Goal: Task Accomplishment & Management: Use online tool/utility

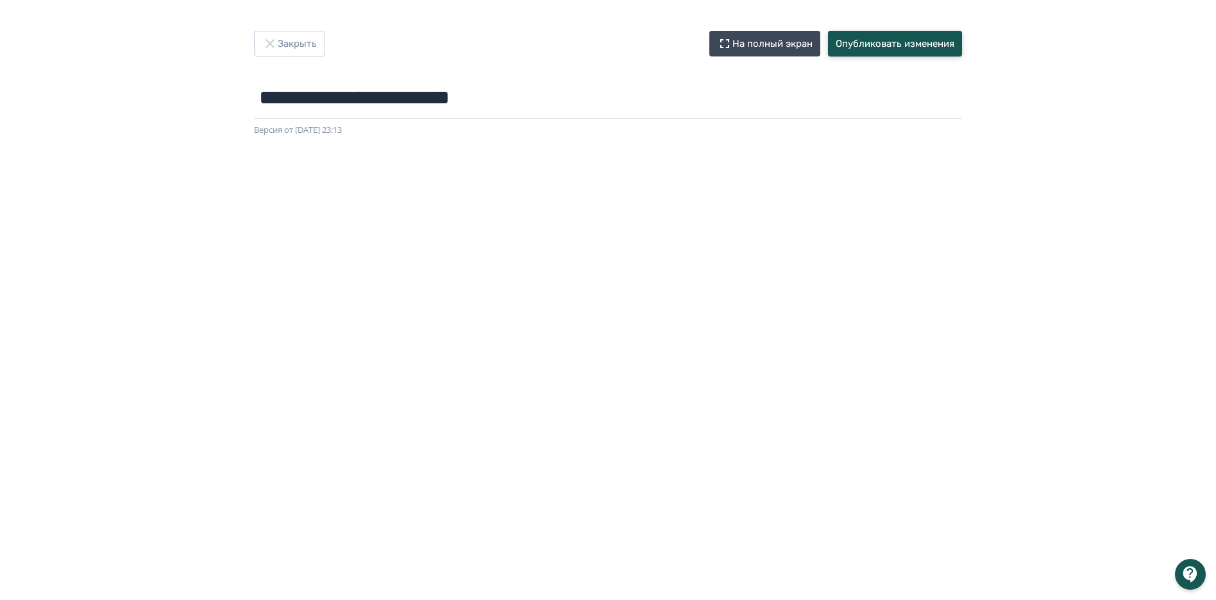
click at [911, 44] on button "Опубликовать изменения" at bounding box center [895, 44] width 134 height 26
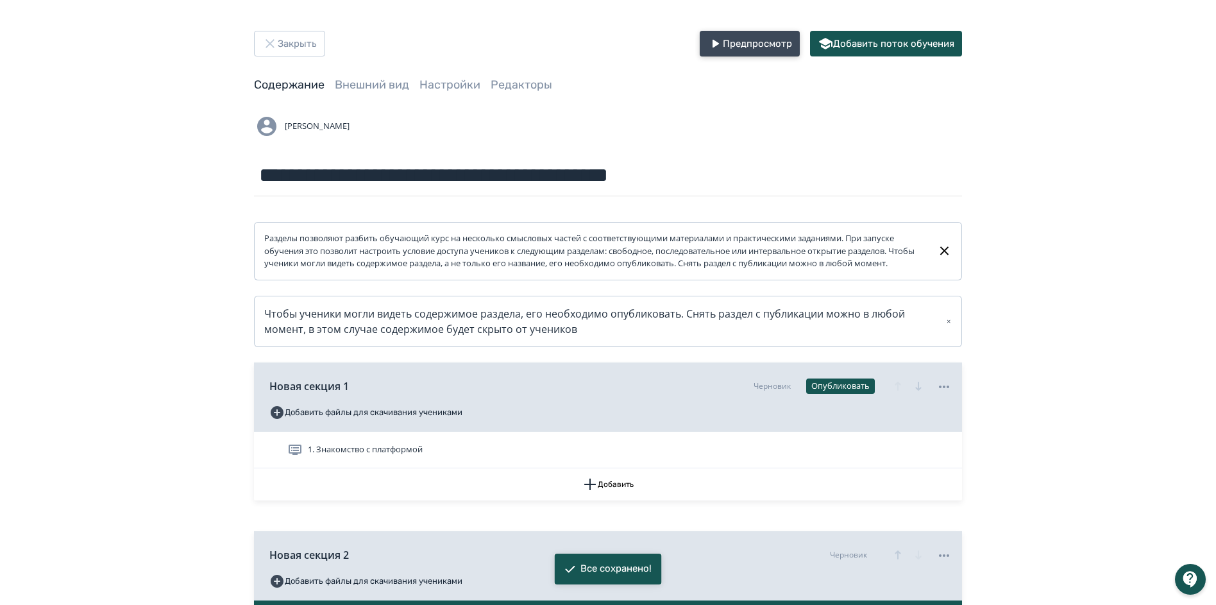
click at [772, 44] on button "Предпросмотр" at bounding box center [750, 44] width 100 height 26
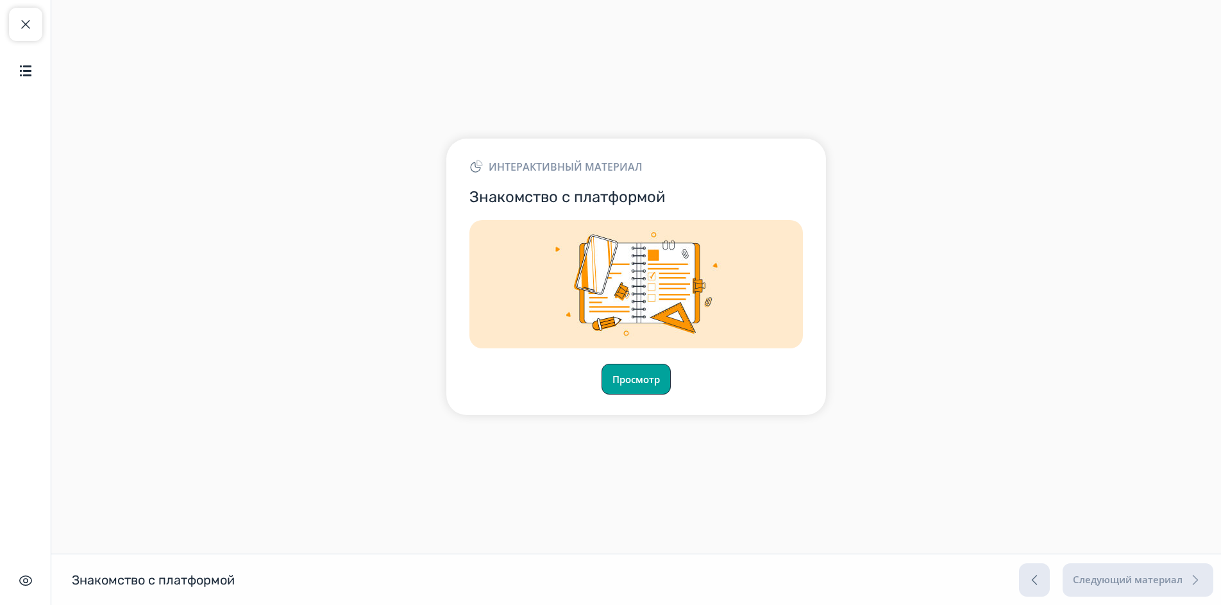
click at [637, 383] on button "Просмотр" at bounding box center [636, 379] width 69 height 31
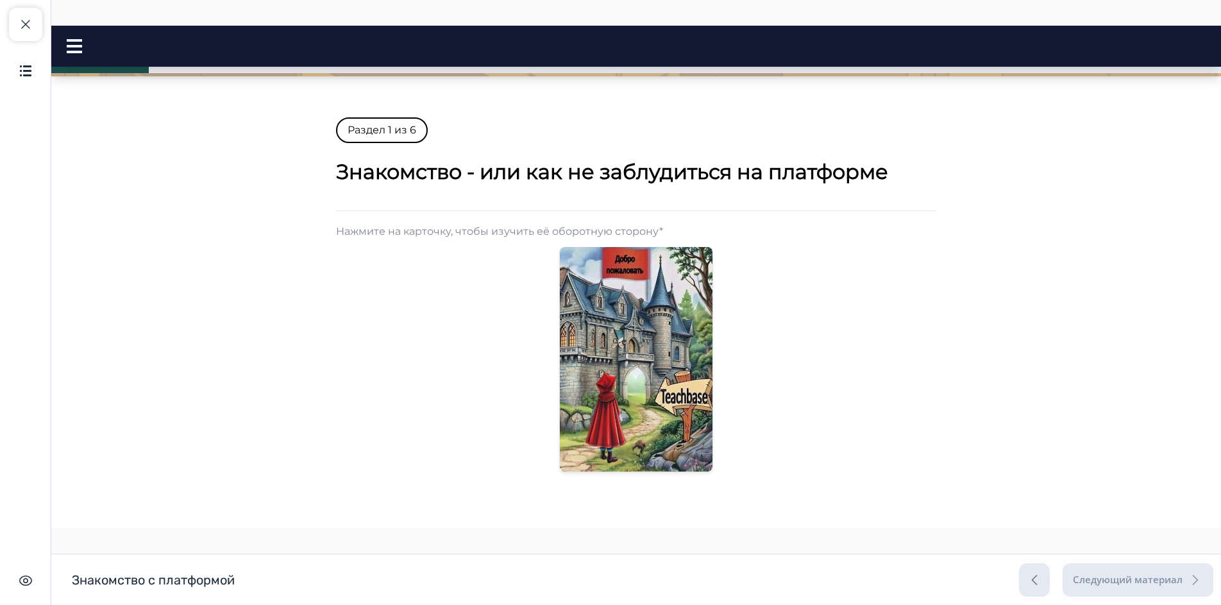
scroll to position [192, 0]
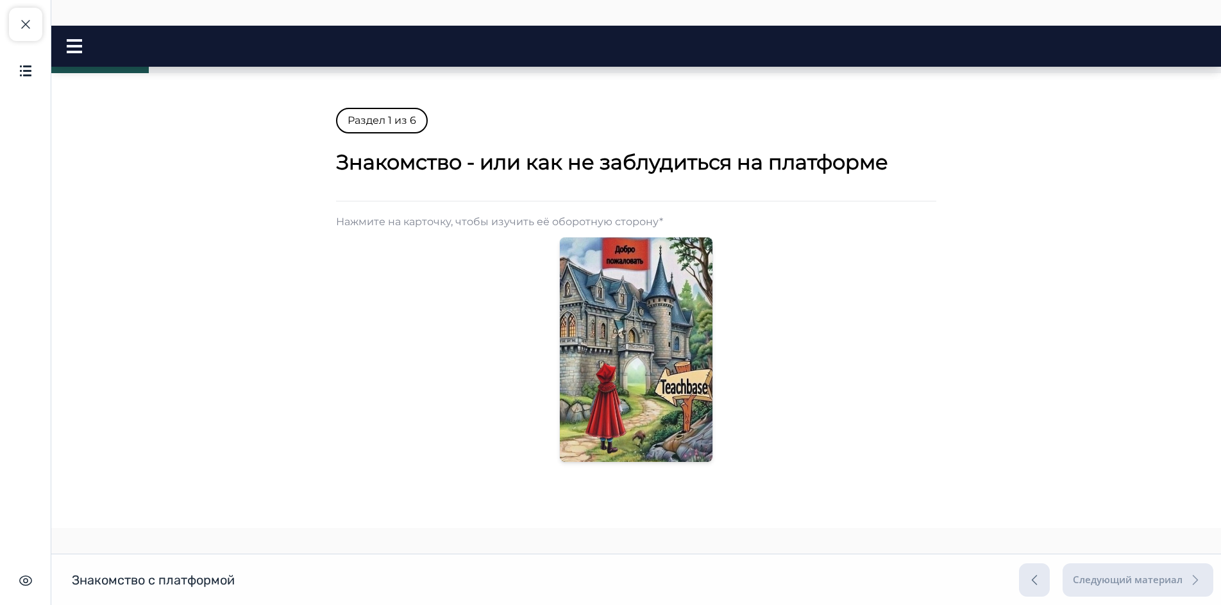
click at [151, 437] on body "Добро пожаловать на Teachbase! Close panel" at bounding box center [636, 339] width 1170 height 931
click at [623, 321] on img at bounding box center [636, 349] width 153 height 239
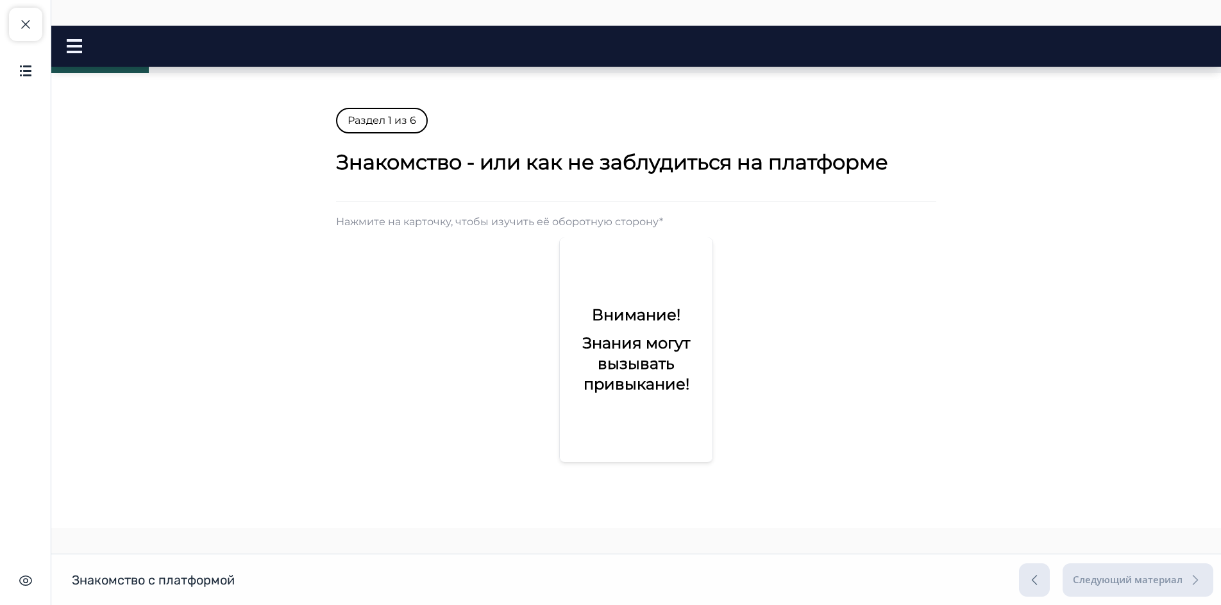
click at [616, 378] on h2 "Знания могут вызывать привыкание!" at bounding box center [636, 364] width 132 height 62
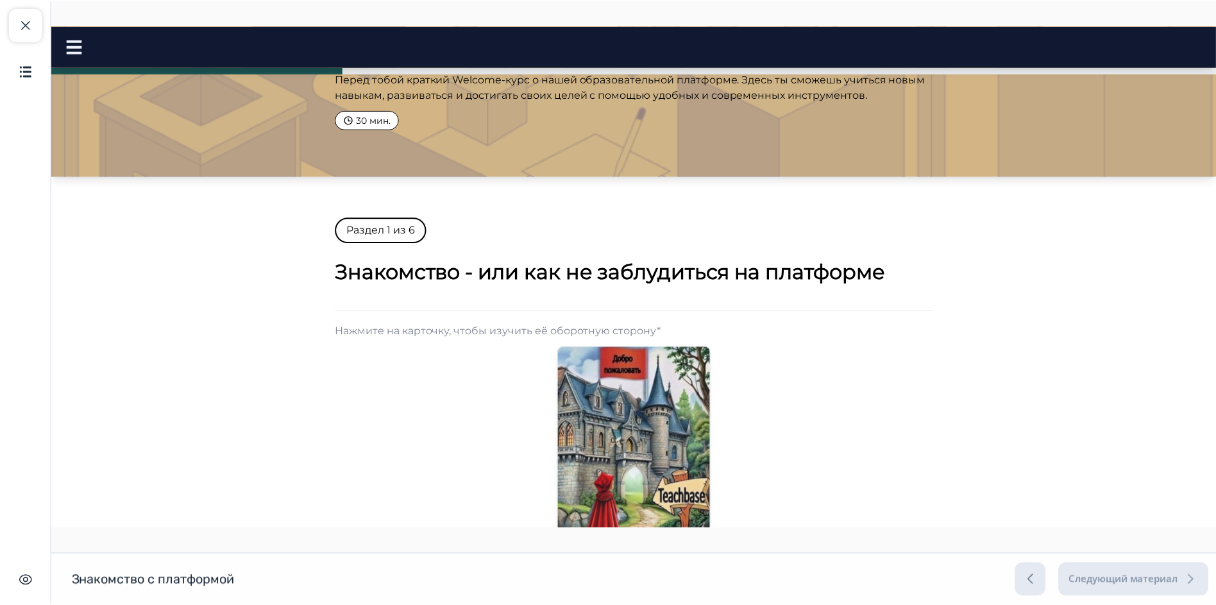
scroll to position [64, 0]
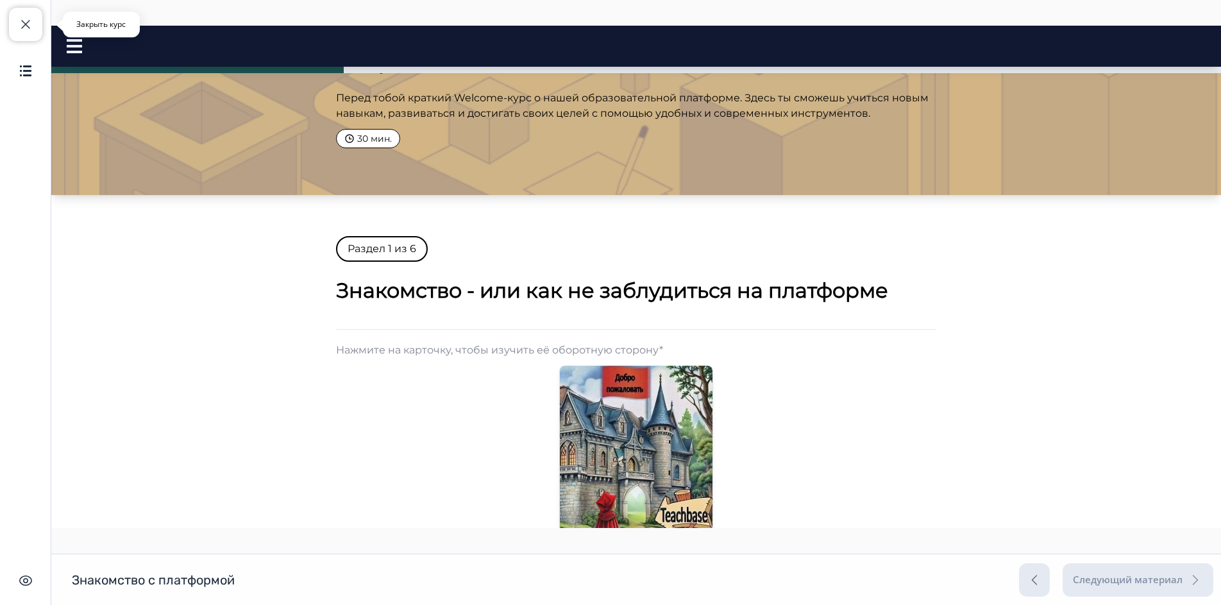
click at [22, 35] on button "Закрыть курс" at bounding box center [25, 24] width 33 height 33
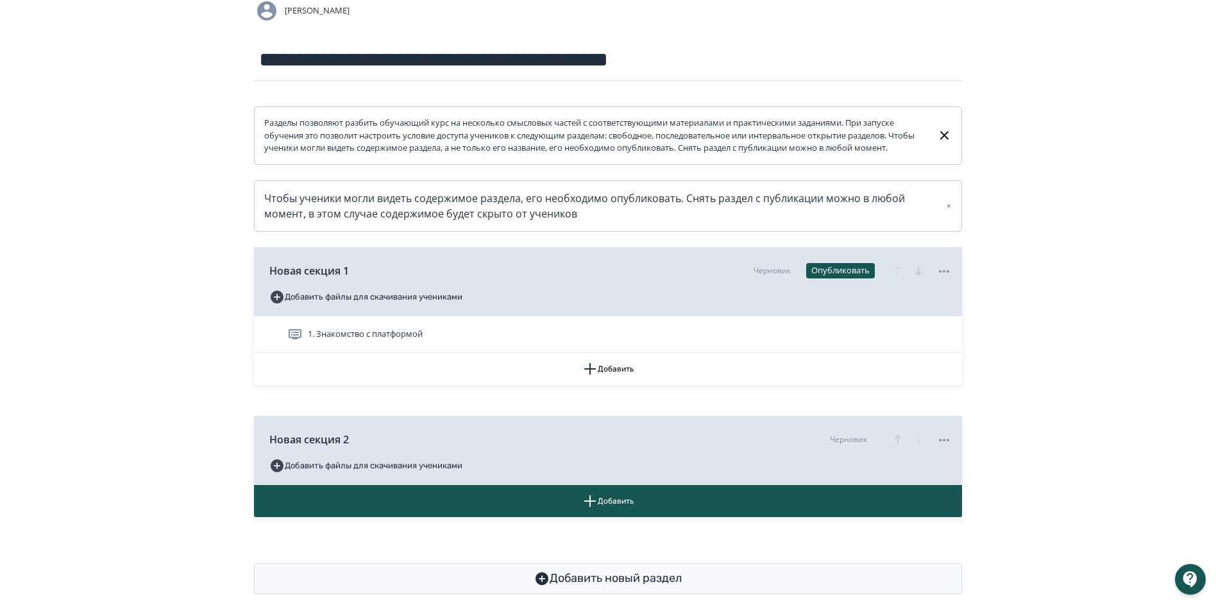
scroll to position [128, 0]
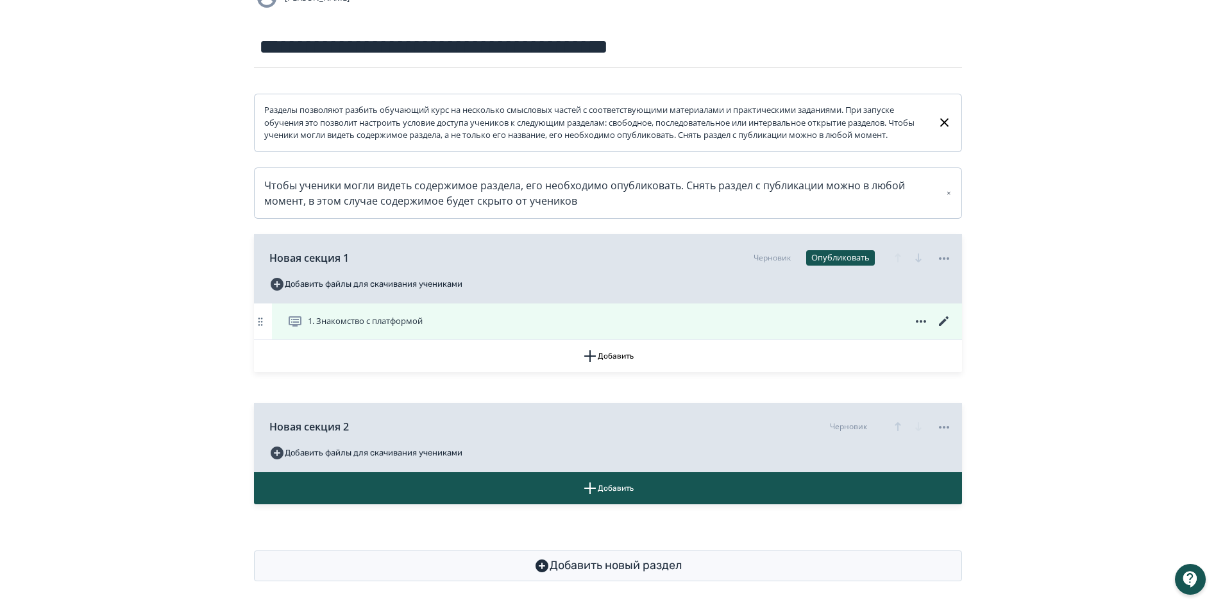
click at [946, 329] on icon at bounding box center [943, 321] width 15 height 15
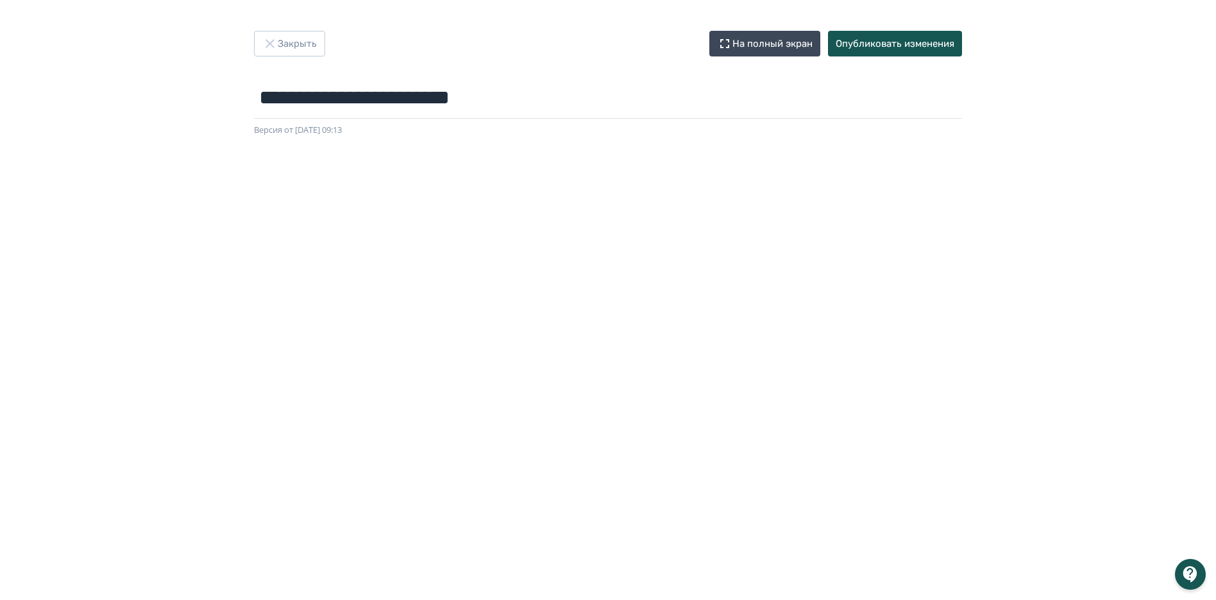
click at [729, 124] on div "Версия от [DATE] 09:13" at bounding box center [608, 130] width 708 height 13
click at [858, 38] on button "Опубликовать изменения" at bounding box center [895, 44] width 134 height 26
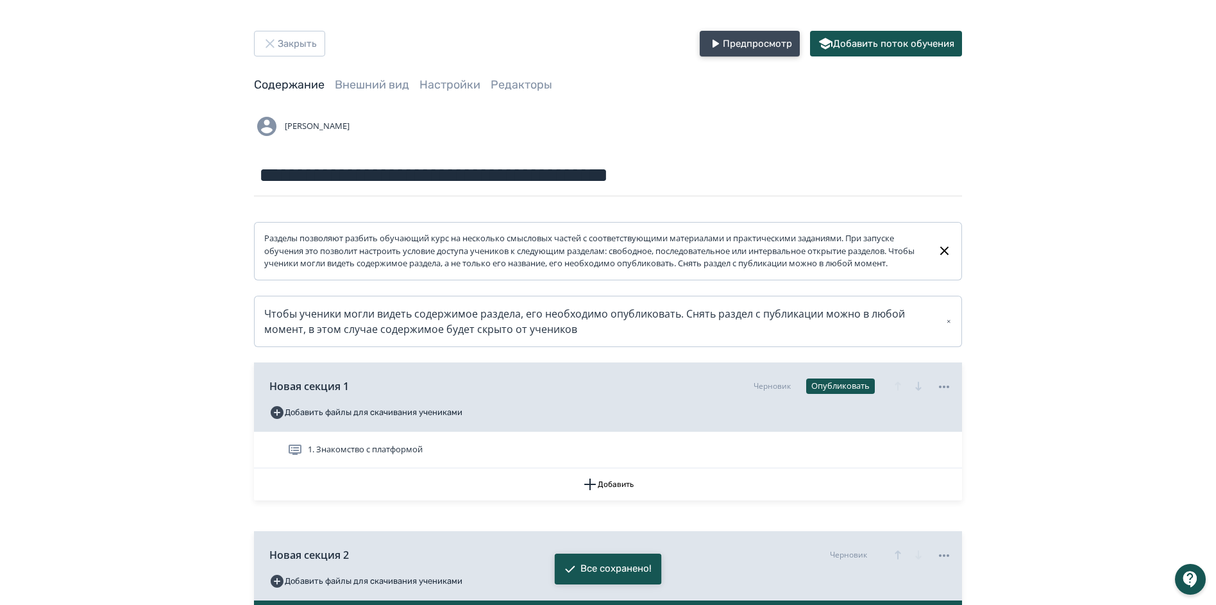
click at [727, 40] on button "Предпросмотр" at bounding box center [750, 44] width 100 height 26
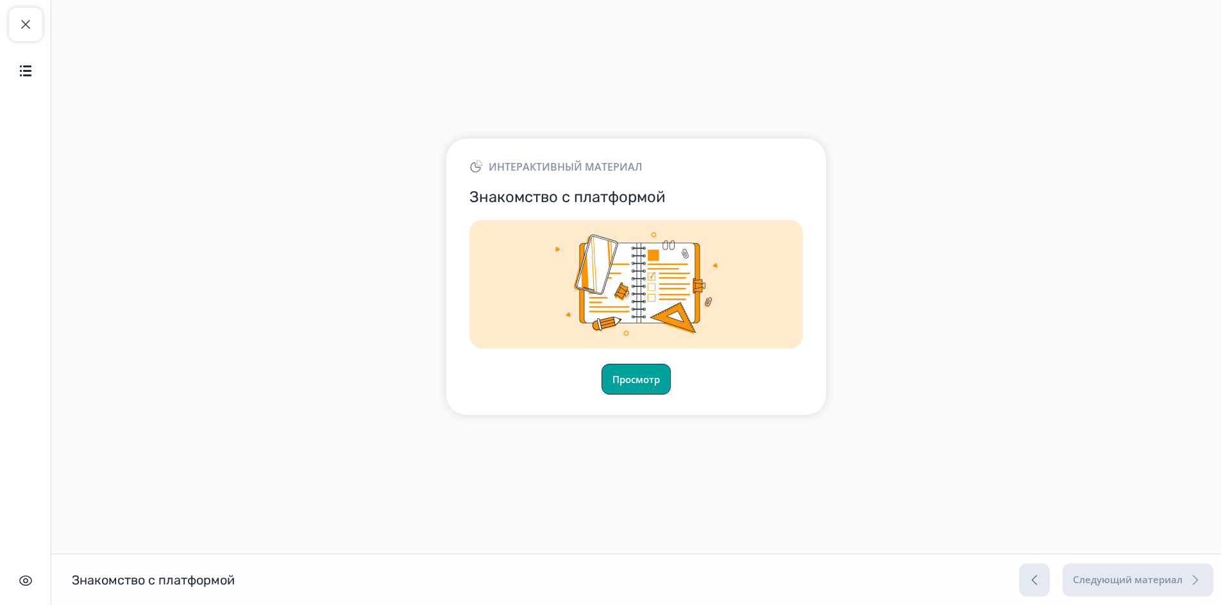
click at [645, 385] on button "Просмотр" at bounding box center [636, 379] width 69 height 31
